Goal: Transaction & Acquisition: Purchase product/service

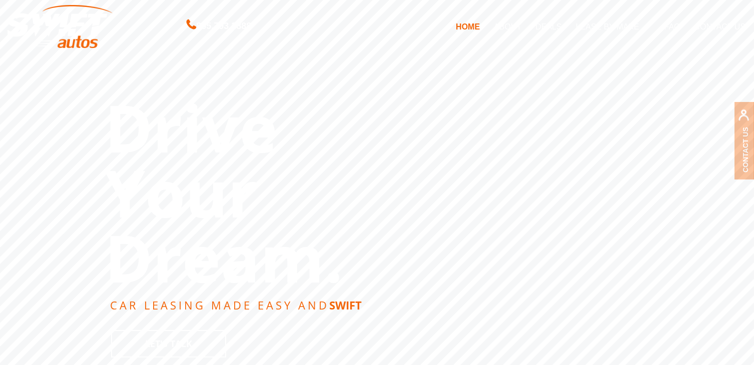
click at [551, 32] on link "DEALS" at bounding box center [548, 26] width 40 height 21
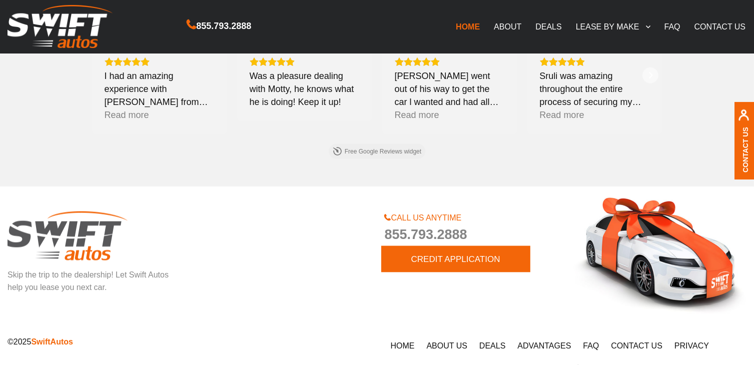
scroll to position [1530, 0]
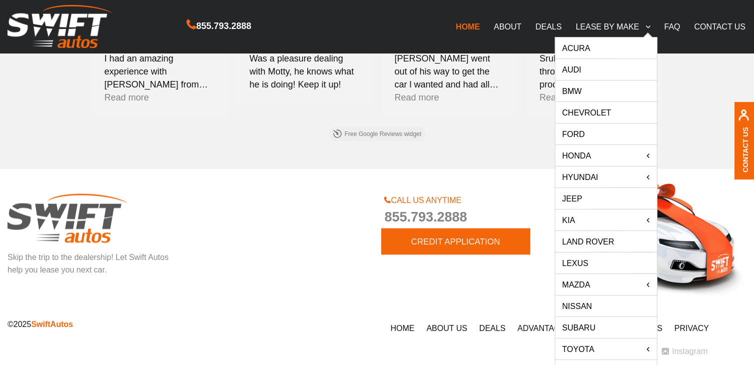
click at [621, 23] on link "LEASE BY MAKE" at bounding box center [613, 26] width 89 height 21
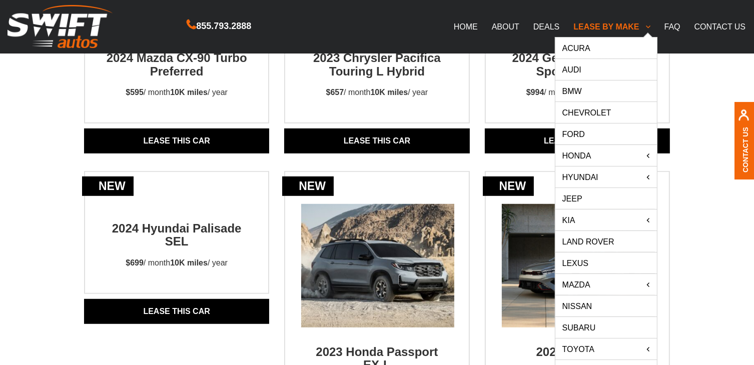
scroll to position [665, 0]
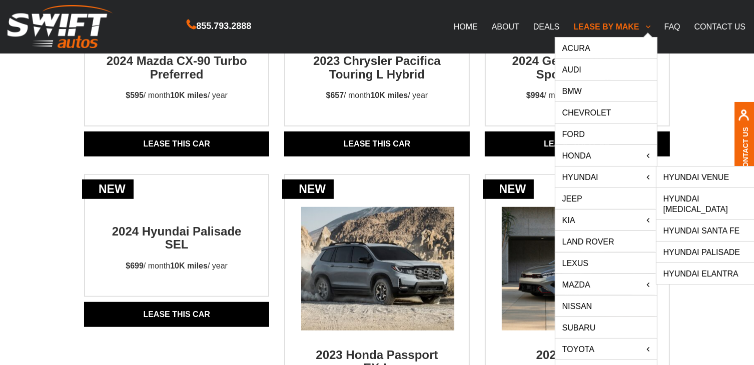
click at [606, 175] on link "Hyundai" at bounding box center [606, 177] width 102 height 21
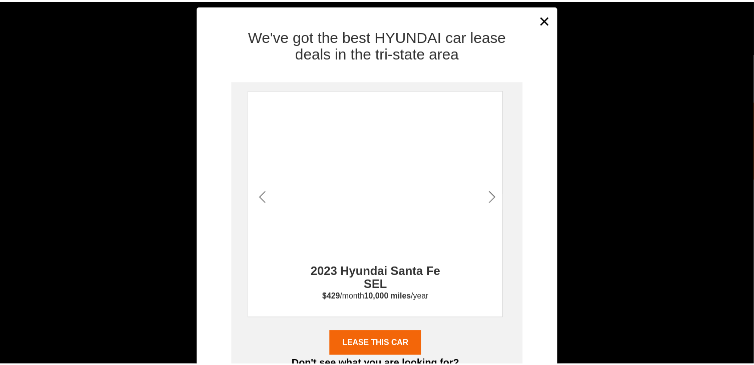
scroll to position [10, 0]
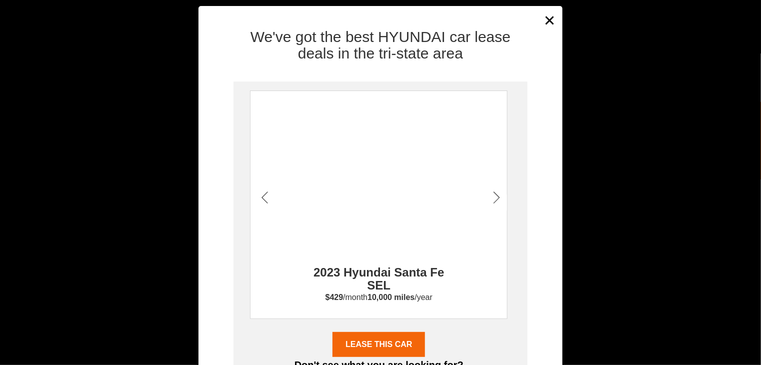
click at [500, 196] on div at bounding box center [497, 202] width 20 height 25
click at [500, 202] on div at bounding box center [497, 202] width 20 height 25
click at [500, 210] on div at bounding box center [497, 202] width 20 height 25
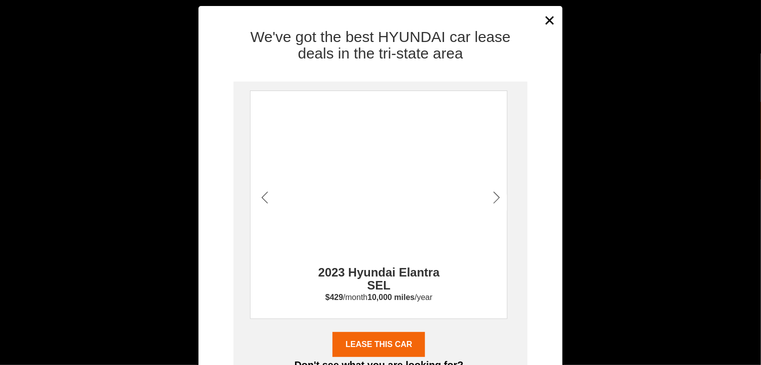
click at [503, 214] on div "2023 Hyundai Elantra SEL $429 /month 10,000 miles /year" at bounding box center [379, 205] width 258 height 229
click at [505, 200] on div "2023 Hyundai Elantra SEL $429 /month 10,000 miles /year" at bounding box center [379, 205] width 258 height 229
click at [497, 200] on div at bounding box center [497, 202] width 20 height 25
click at [495, 206] on div at bounding box center [497, 202] width 20 height 25
click at [500, 212] on div at bounding box center [497, 202] width 20 height 25
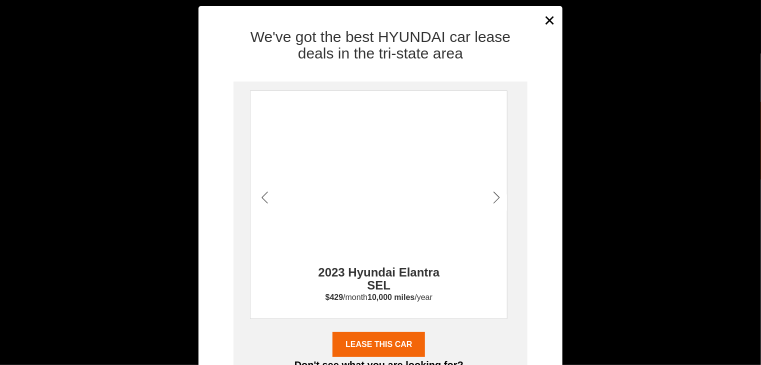
click at [500, 212] on div at bounding box center [497, 202] width 20 height 25
click at [557, 147] on div "We've got the best HYUNDAI car lease deals in the tri-state area 2023 Hyundai S…" at bounding box center [381, 239] width 365 height 437
click at [588, 134] on div "× We've got the best HYUNDAI car lease deals in the tri-state area 2023 Hyundai…" at bounding box center [380, 182] width 761 height 365
